Goal: Information Seeking & Learning: Understand process/instructions

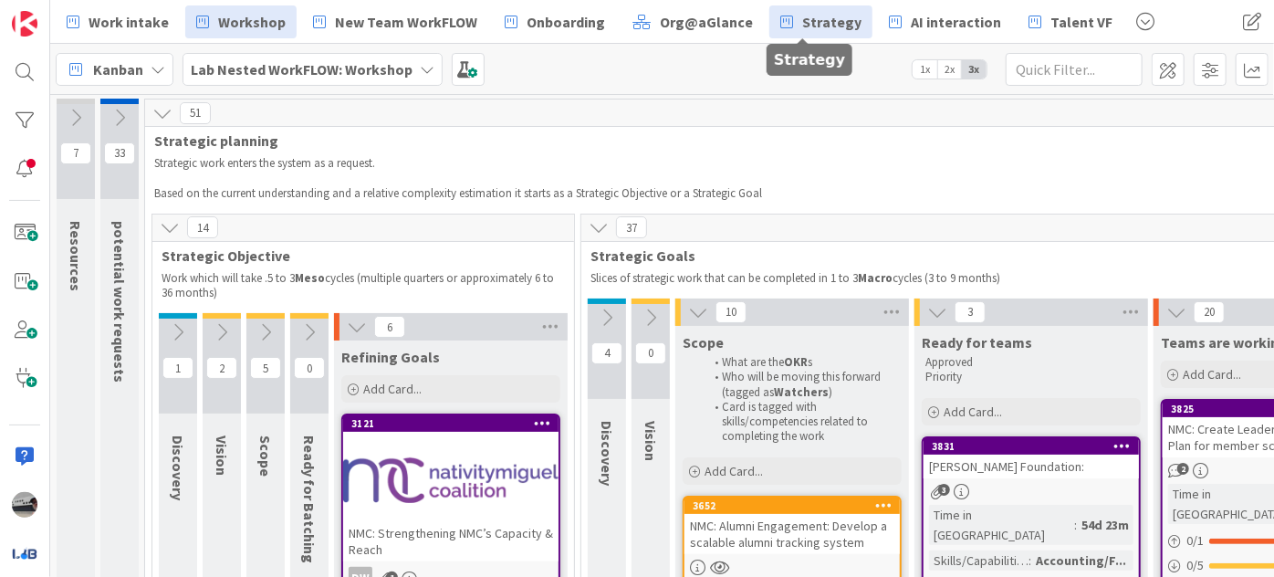
click at [777, 22] on link "Strategy" at bounding box center [820, 21] width 103 height 33
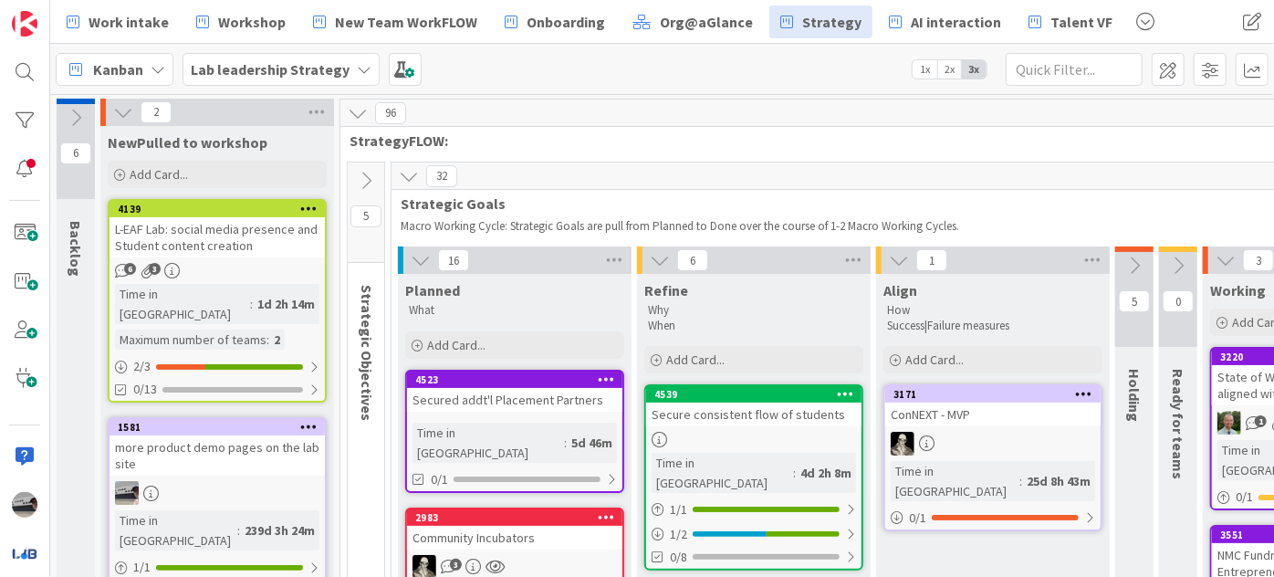
click at [408, 170] on icon at bounding box center [409, 176] width 20 height 20
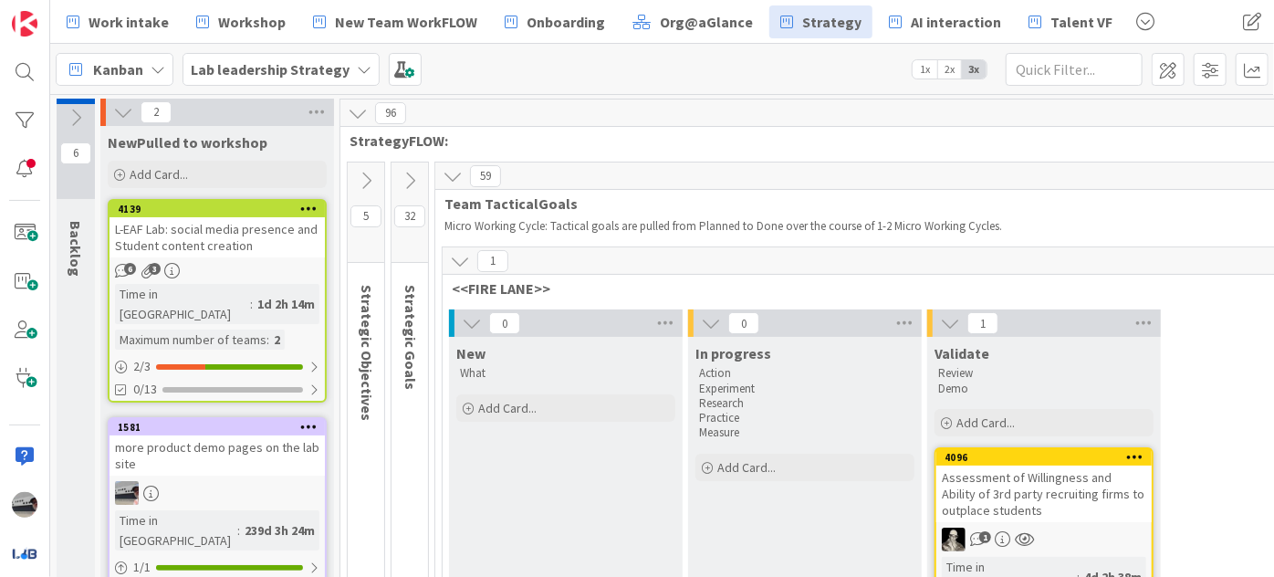
click at [368, 172] on icon at bounding box center [366, 181] width 20 height 20
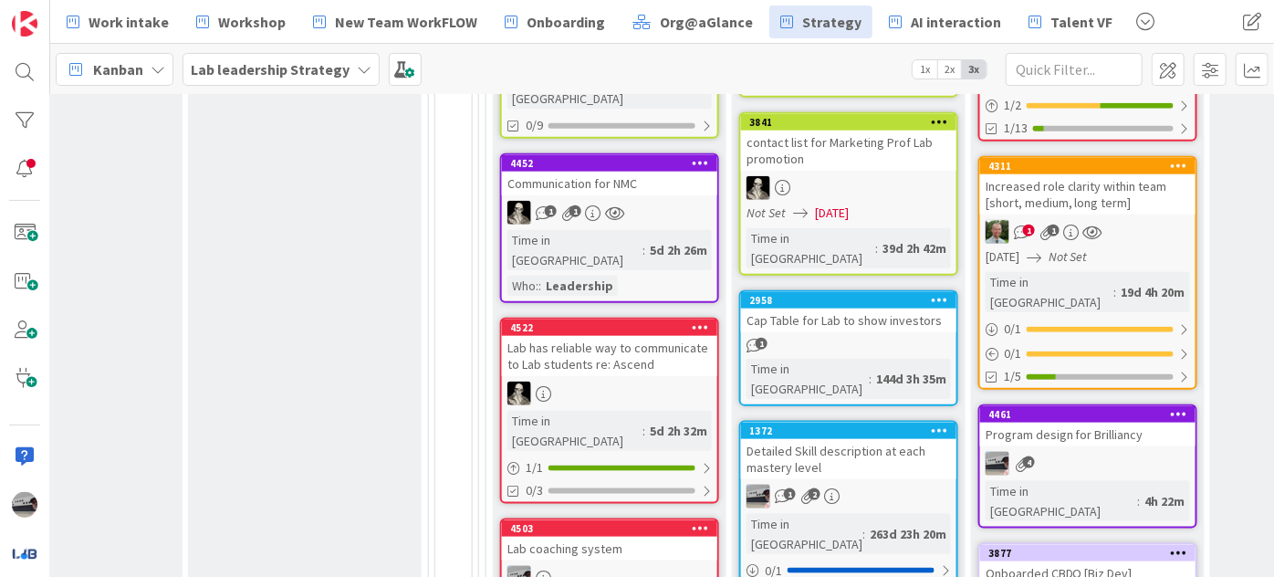
scroll to position [1078, 732]
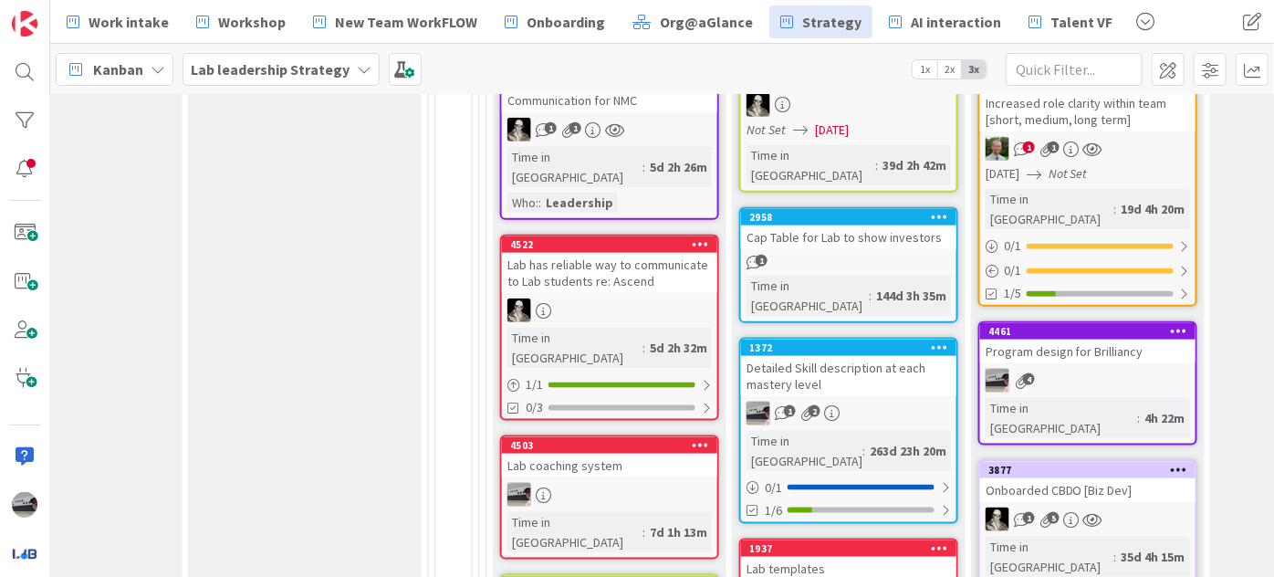
click at [1127, 339] on div "Program design for Brilliancy" at bounding box center [1087, 351] width 215 height 24
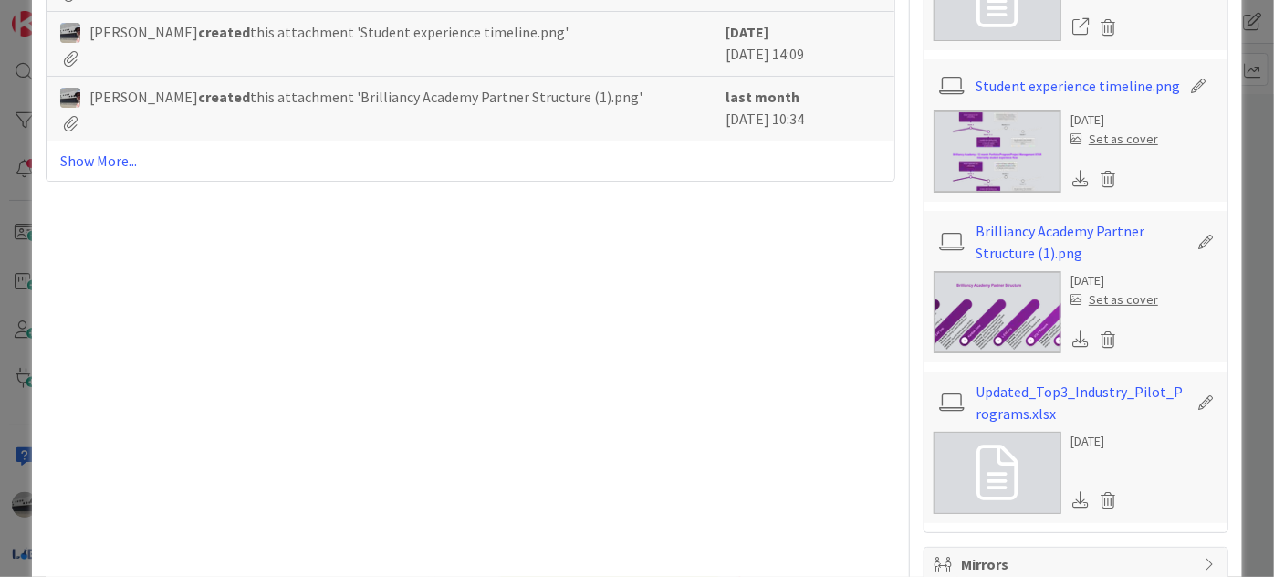
scroll to position [829, 0]
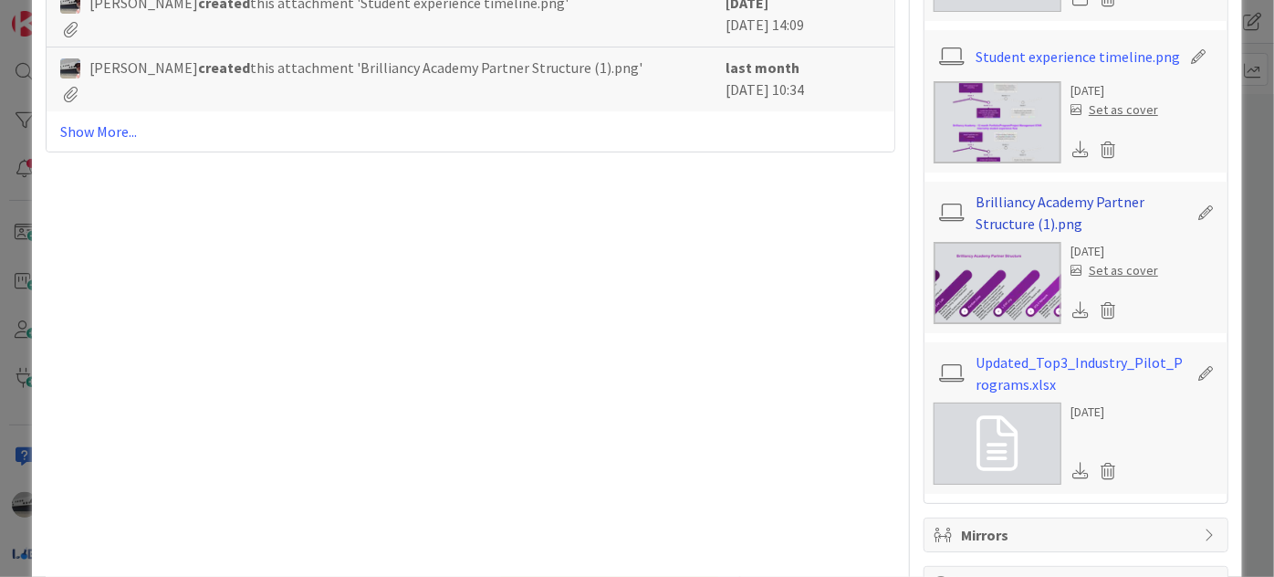
click at [1041, 234] on link "Brilliancy Academy Partner Structure (1).png" at bounding box center [1081, 213] width 212 height 44
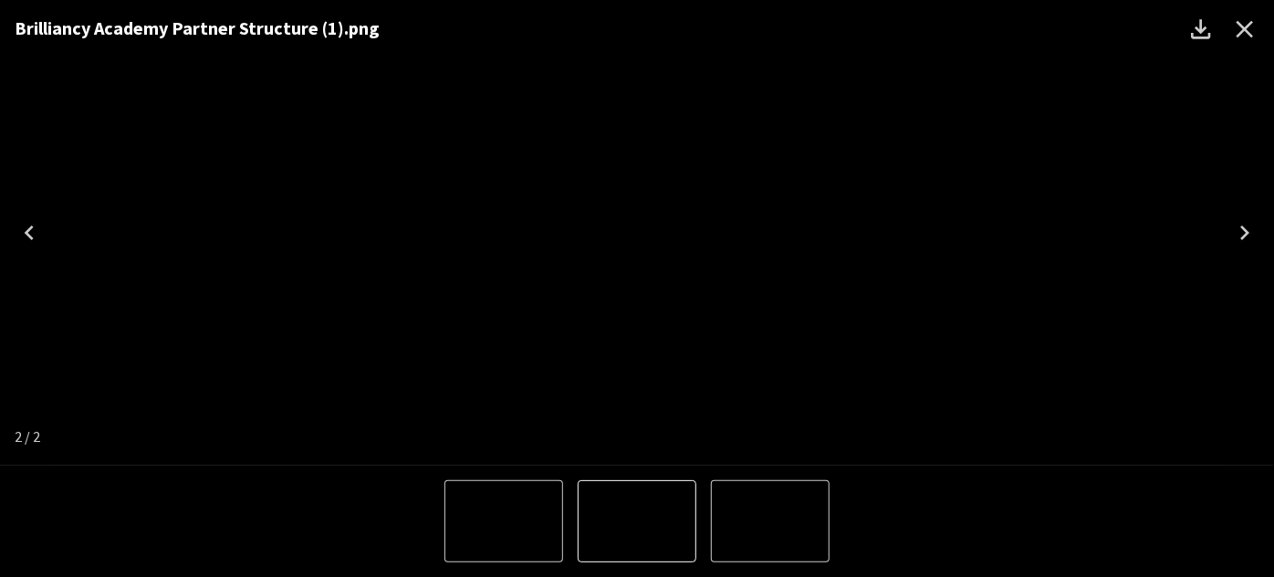
click at [1243, 24] on icon "Close" at bounding box center [1244, 29] width 29 height 29
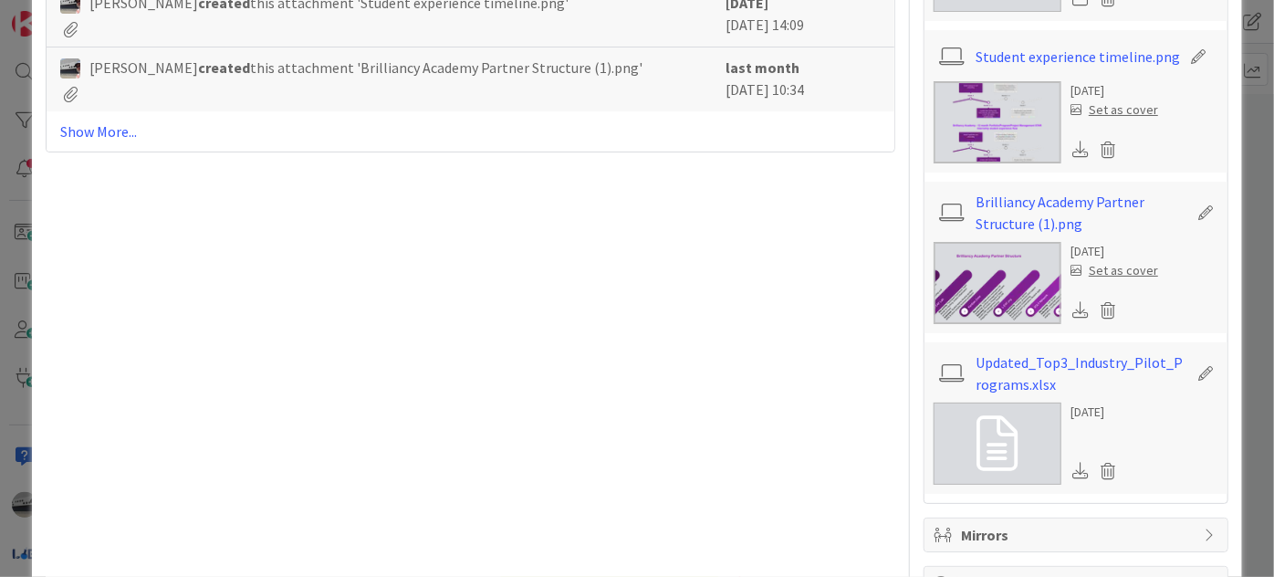
type textarea "x"
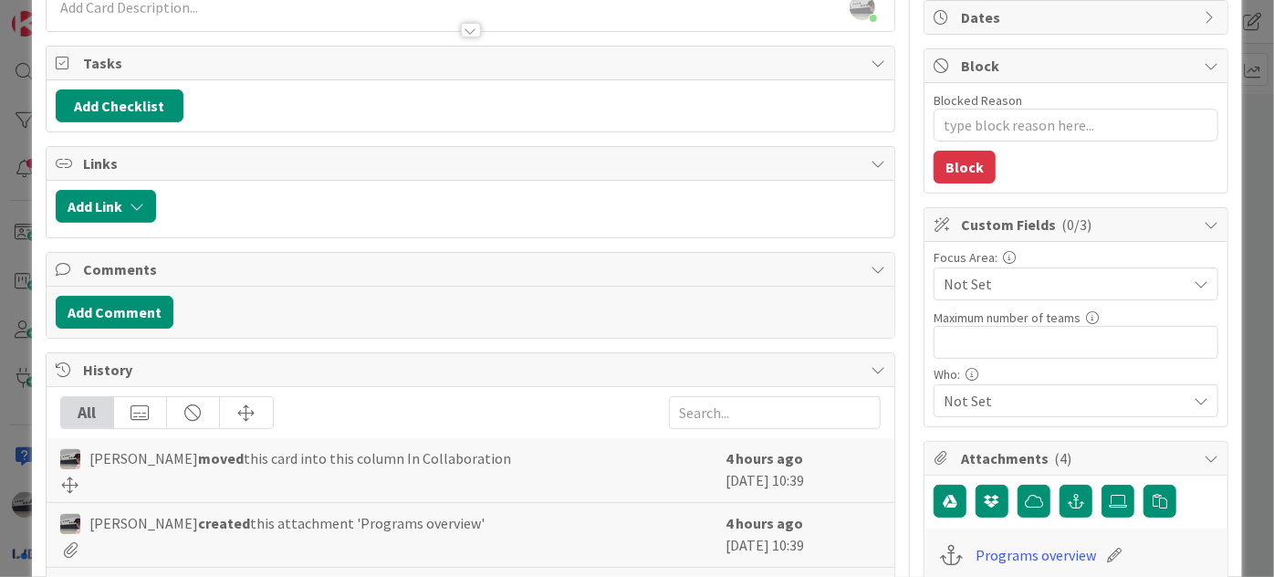
scroll to position [0, 0]
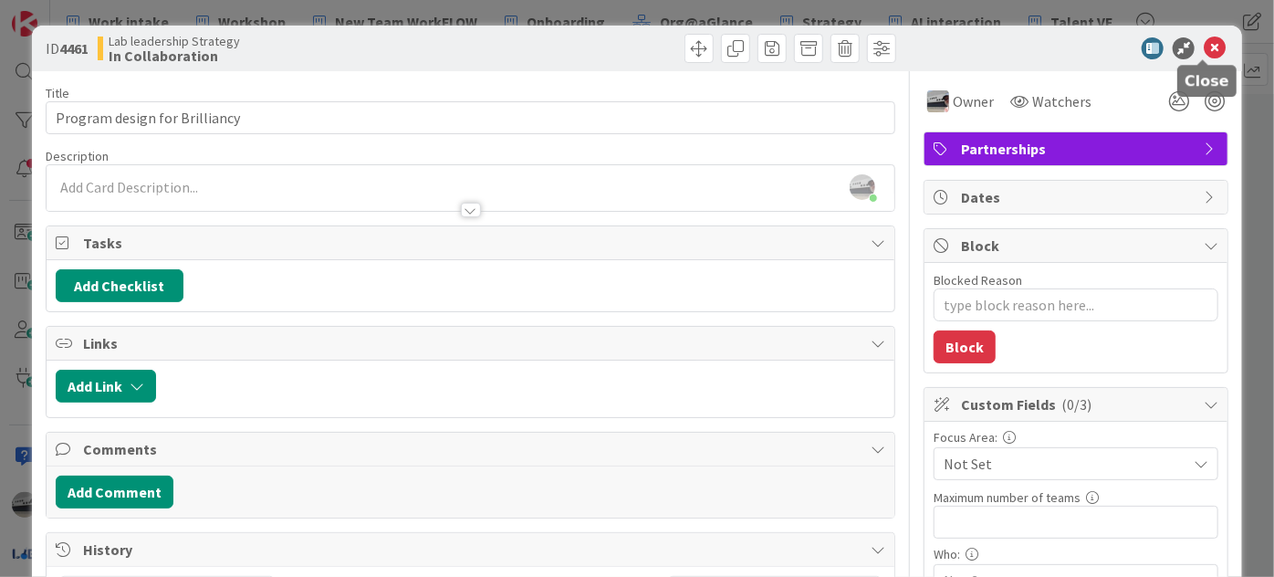
drag, startPoint x: 1205, startPoint y: 46, endPoint x: 1119, endPoint y: 47, distance: 85.8
click at [1203, 46] on icon at bounding box center [1214, 48] width 22 height 22
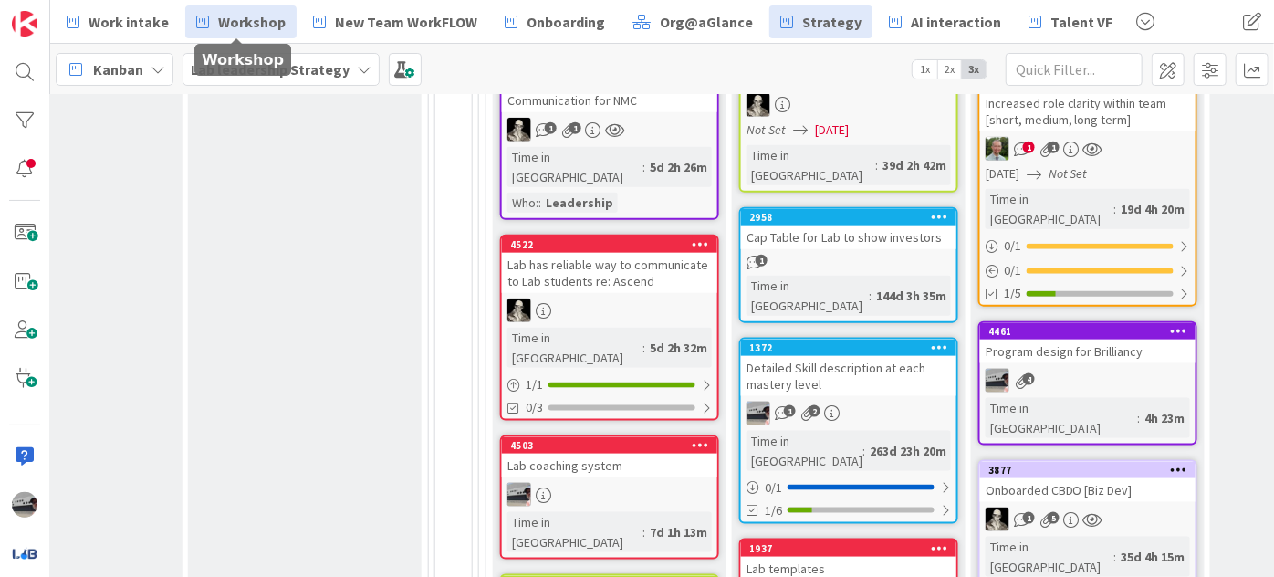
click at [260, 20] on span "Workshop" at bounding box center [252, 22] width 68 height 22
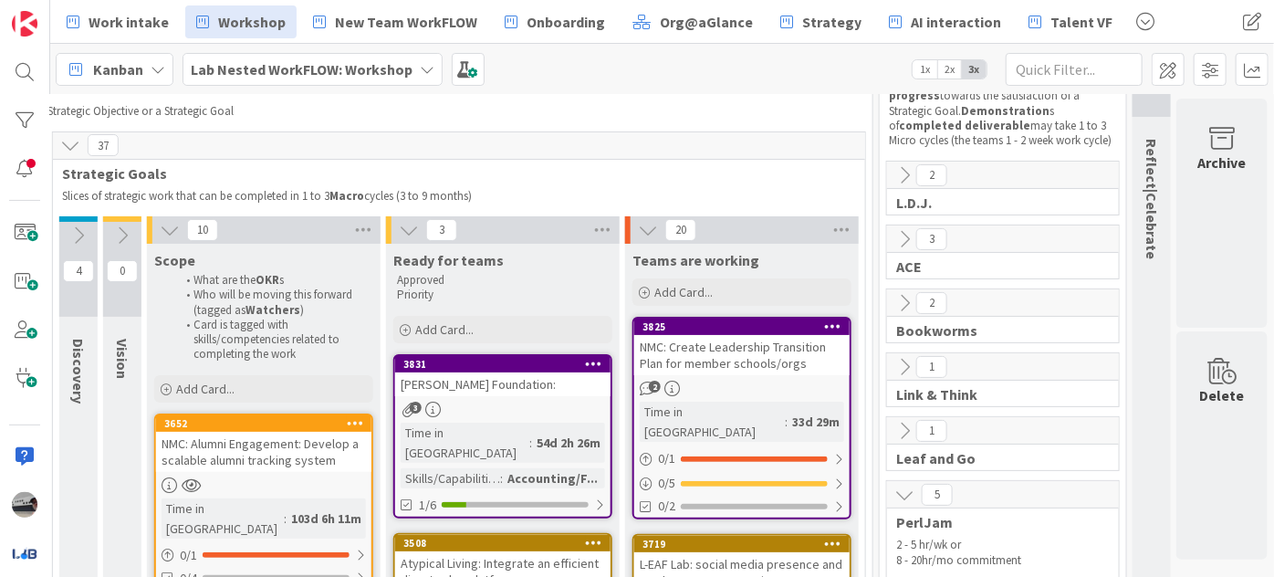
scroll to position [0, 538]
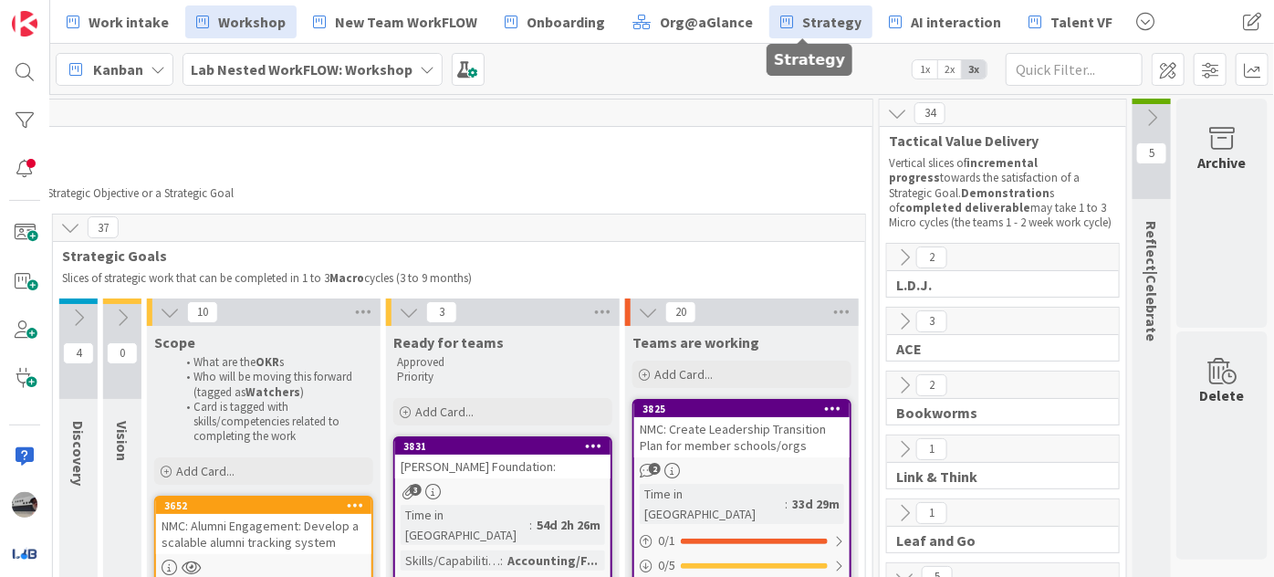
click at [802, 11] on span "Strategy" at bounding box center [831, 22] width 59 height 22
